Goal: Use online tool/utility: Utilize a website feature to perform a specific function

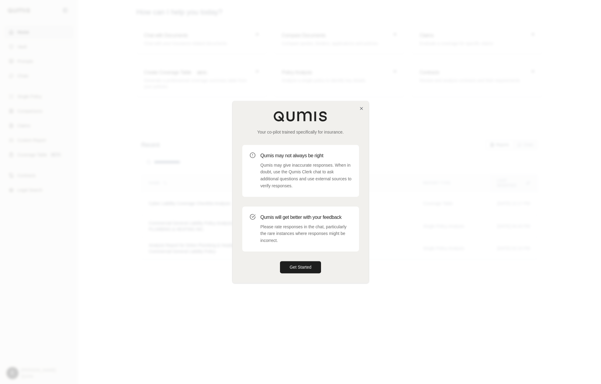
click at [301, 229] on p "Please rate responses in the chat, particularly the rare instances where respon…" at bounding box center [305, 234] width 91 height 21
click at [311, 257] on div "Your co-pilot trained specifically for insurance. Qumis may not always be right…" at bounding box center [301, 192] width 136 height 182
click at [307, 261] on div "Your co-pilot trained specifically for insurance. Qumis may not always be right…" at bounding box center [301, 192] width 136 height 182
click at [304, 266] on button "Get Started" at bounding box center [300, 267] width 41 height 12
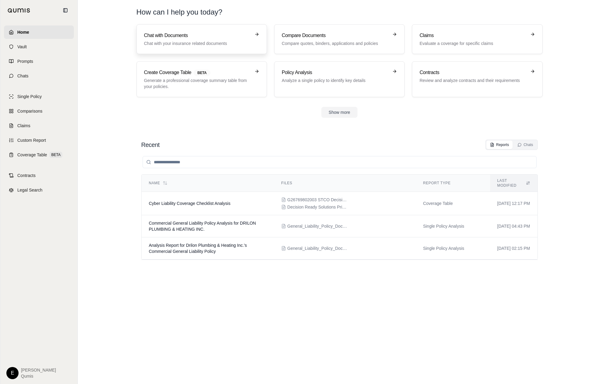
click at [204, 31] on link "Chat with Documents Chat with your insurance related documents" at bounding box center [201, 39] width 130 height 30
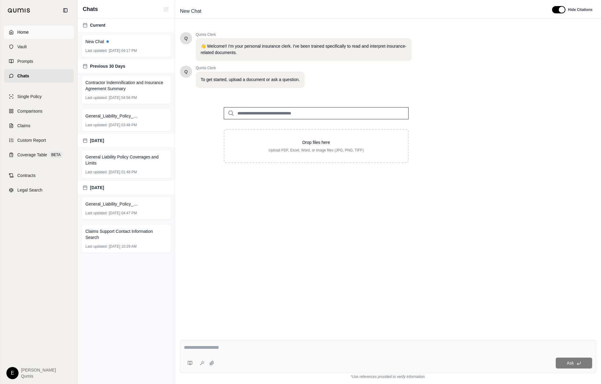
click at [41, 27] on link "Home" at bounding box center [39, 32] width 70 height 13
